Goal: Browse casually: Explore the website without a specific task or goal

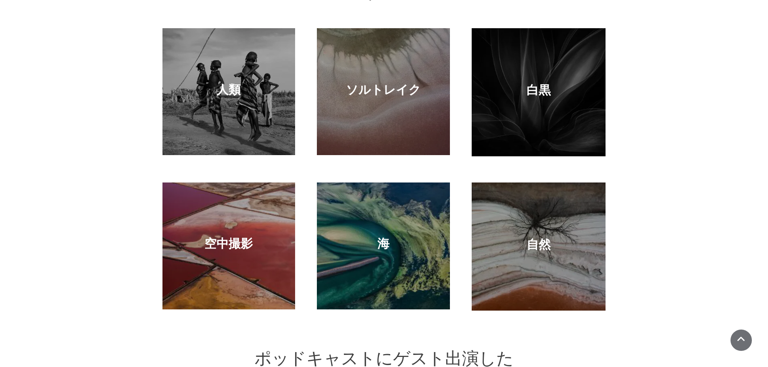
scroll to position [726, 0]
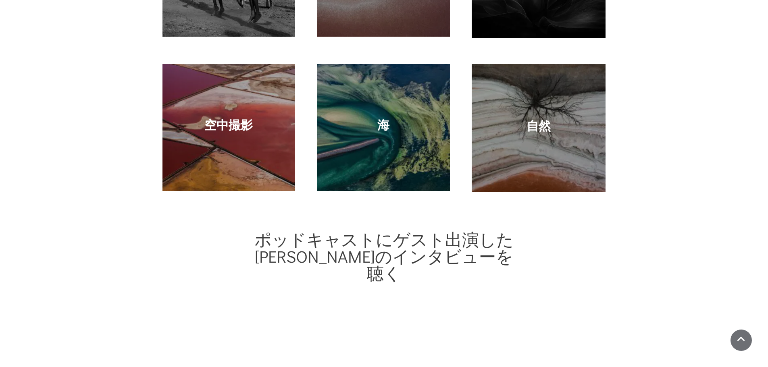
click at [554, 134] on h4 "自然" at bounding box center [538, 126] width 97 height 16
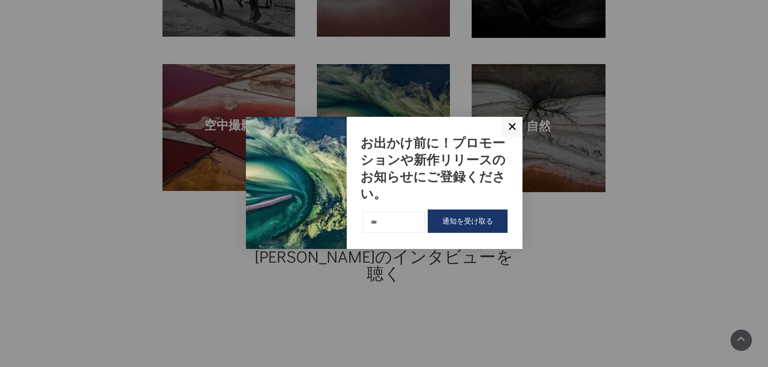
click at [512, 126] on font "✕" at bounding box center [512, 126] width 10 height 13
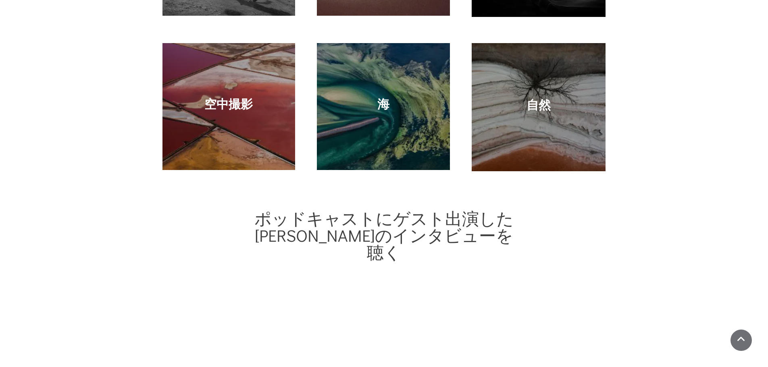
scroll to position [742, 0]
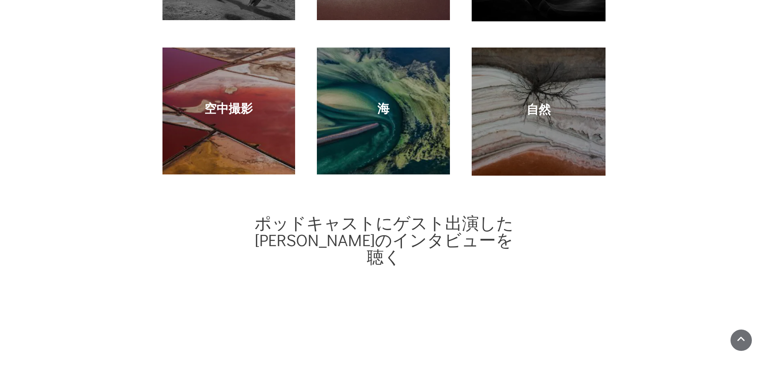
click at [350, 167] on div "海" at bounding box center [383, 111] width 117 height 111
click at [380, 116] on font "海" at bounding box center [383, 108] width 12 height 15
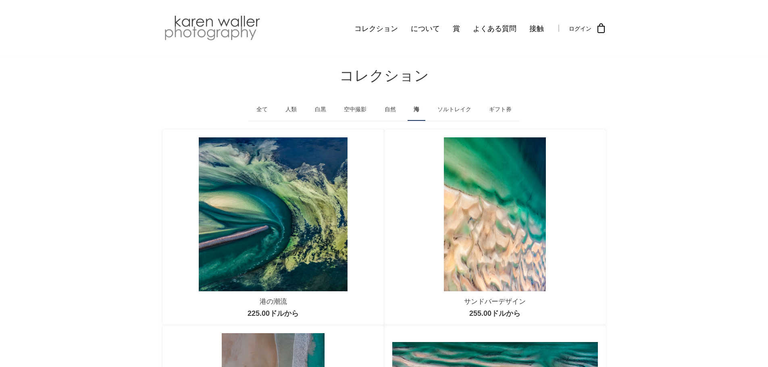
click at [388, 109] on font "自然" at bounding box center [390, 109] width 11 height 6
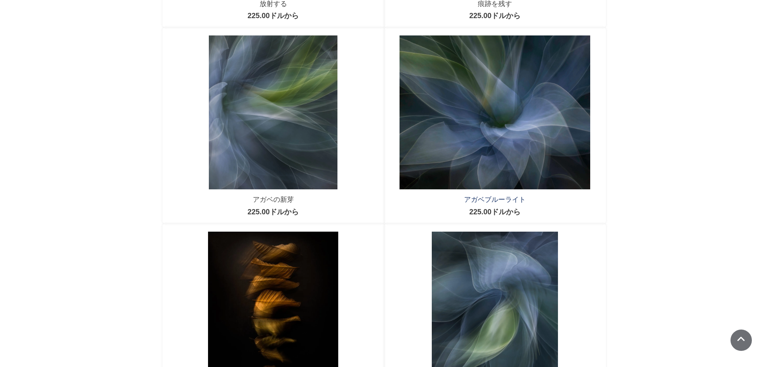
scroll to position [443, 0]
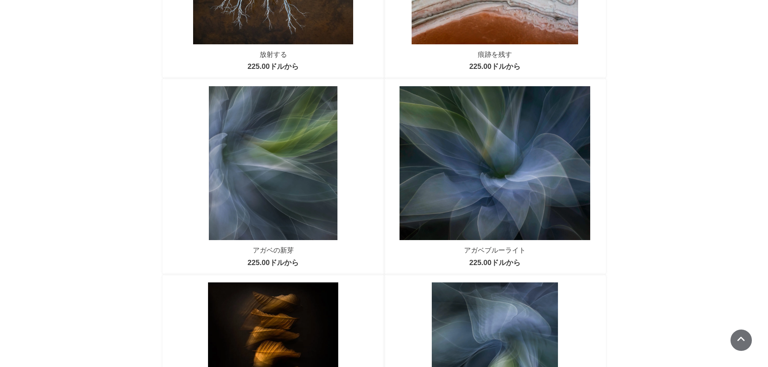
click at [497, 187] on img at bounding box center [495, 163] width 191 height 154
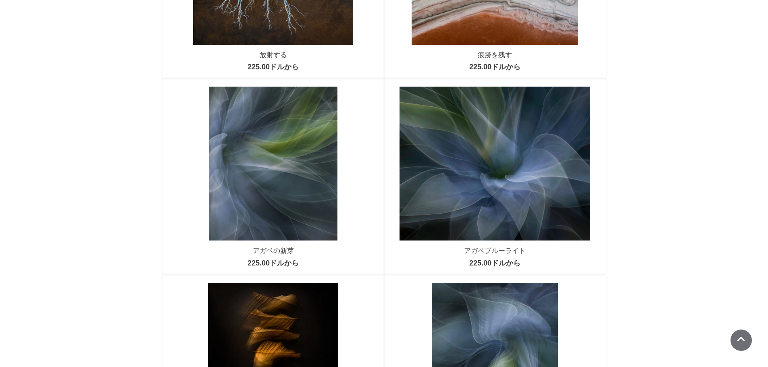
click at [273, 173] on img at bounding box center [273, 164] width 129 height 154
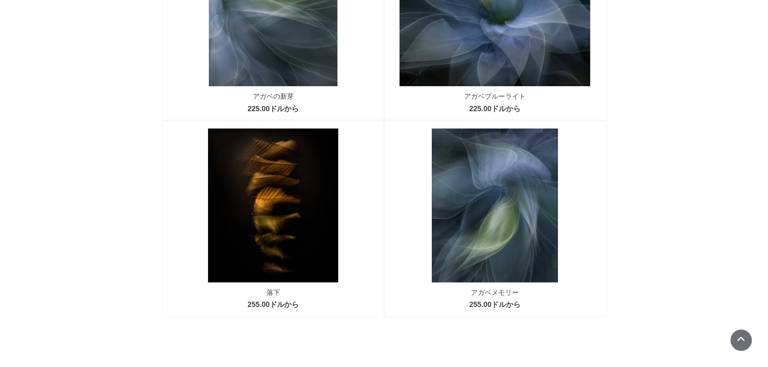
scroll to position [604, 0]
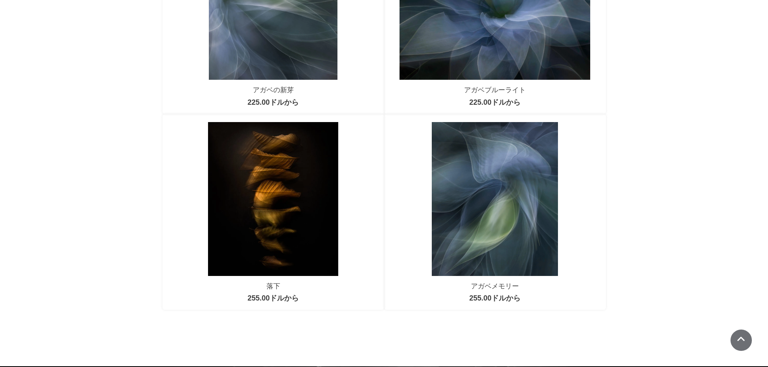
click at [538, 227] on img at bounding box center [495, 199] width 126 height 154
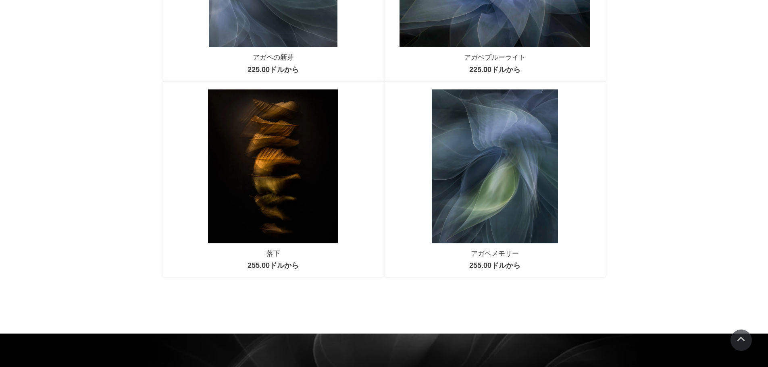
scroll to position [636, 0]
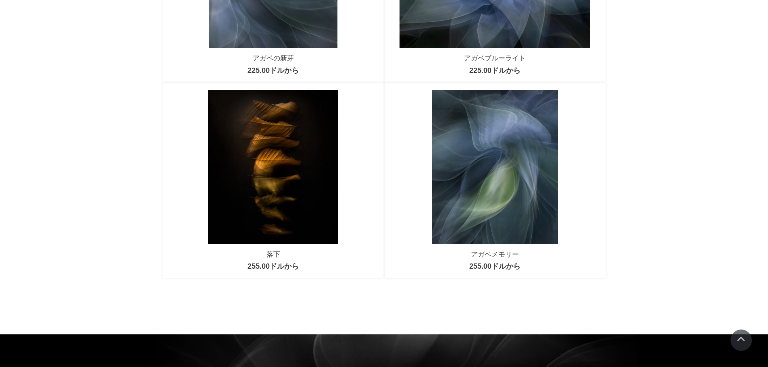
click at [321, 164] on img at bounding box center [273, 167] width 130 height 154
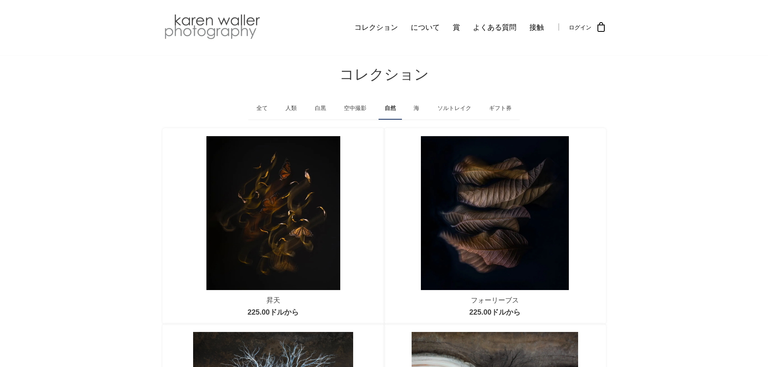
scroll to position [0, 0]
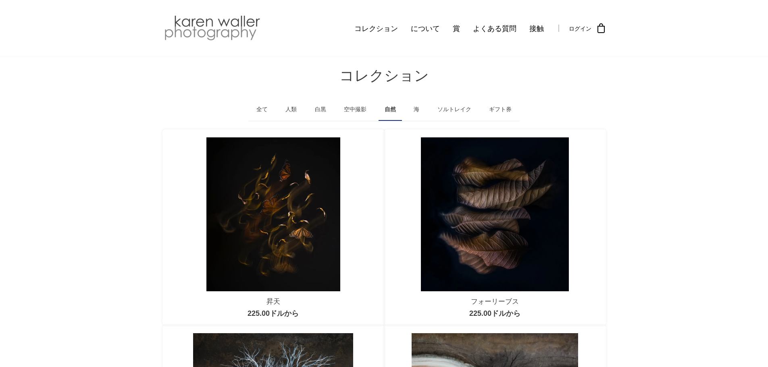
click at [455, 109] on font "ソルトレイク" at bounding box center [454, 109] width 34 height 6
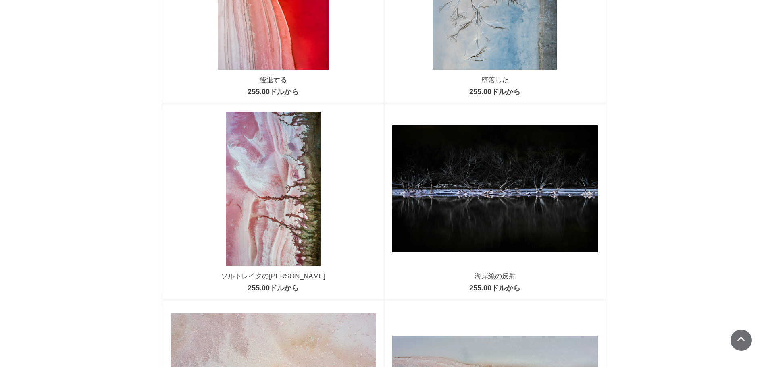
scroll to position [112, 0]
